Goal: Task Accomplishment & Management: Use online tool/utility

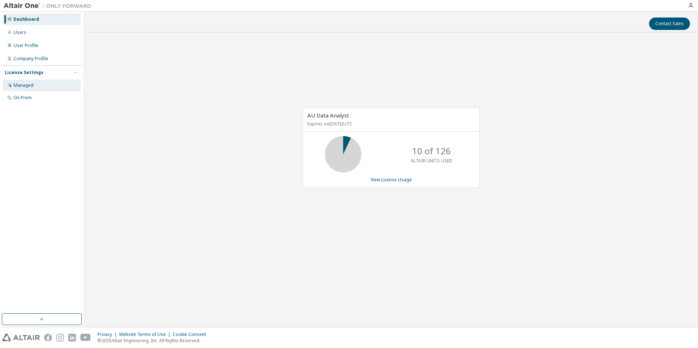
click at [40, 84] on div "Managed" at bounding box center [42, 86] width 78 height 12
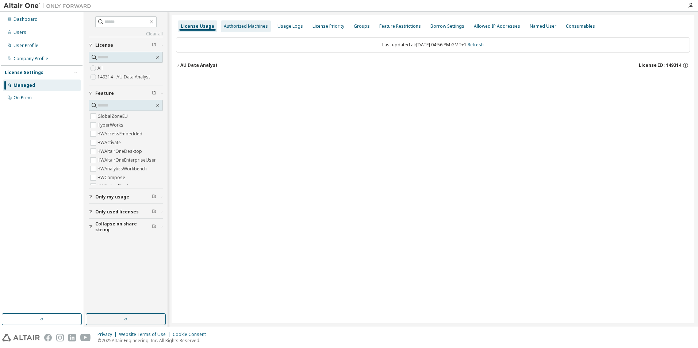
click at [237, 26] on div "Authorized Machines" at bounding box center [246, 26] width 44 height 6
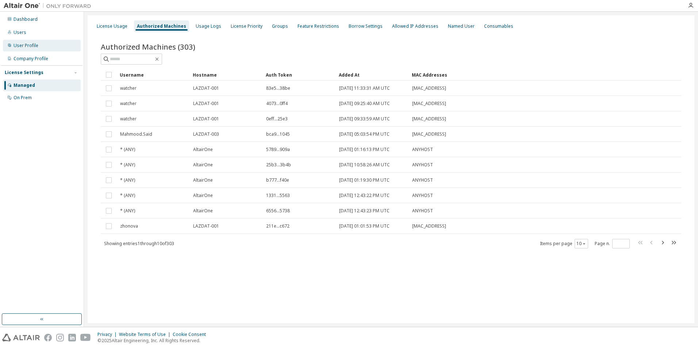
click at [45, 46] on div "User Profile" at bounding box center [42, 46] width 78 height 12
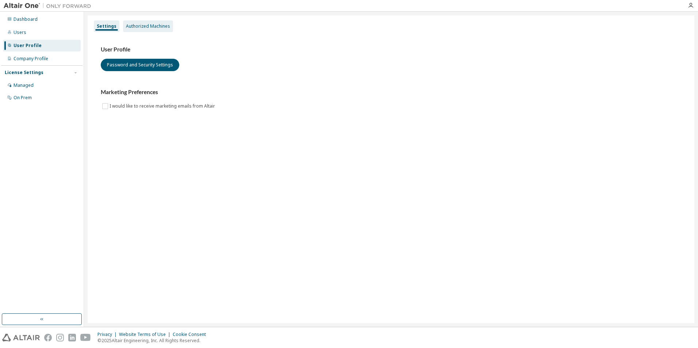
click at [145, 24] on div "Authorized Machines" at bounding box center [148, 26] width 44 height 6
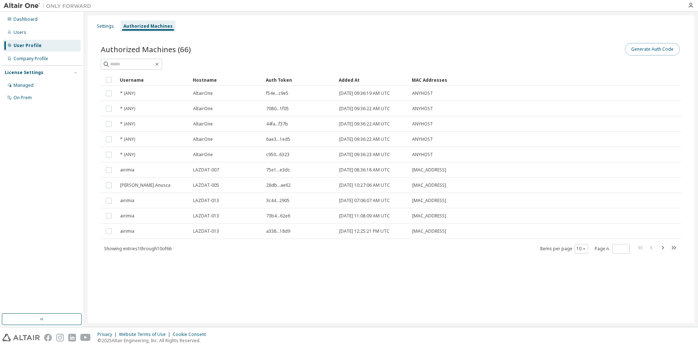
click at [641, 48] on button "Generate Auth Code" at bounding box center [652, 49] width 55 height 12
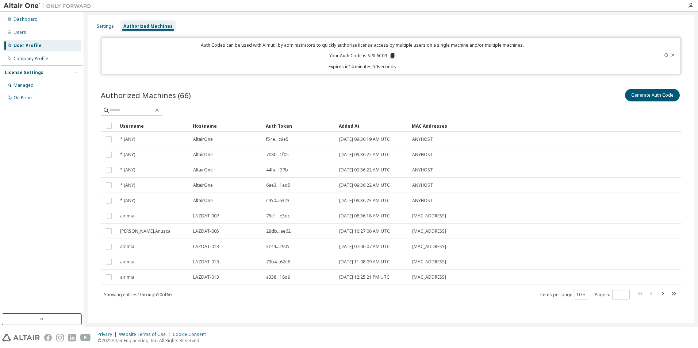
click at [373, 54] on p "Your Auth Code is: SI9L6C09" at bounding box center [362, 56] width 66 height 7
copy p "SI9L6C09"
